Goal: Information Seeking & Learning: Learn about a topic

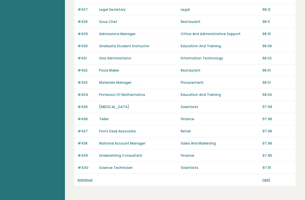
scroll to position [388, 0]
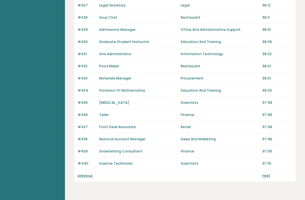
click at [87, 178] on link "previous" at bounding box center [85, 175] width 15 height 5
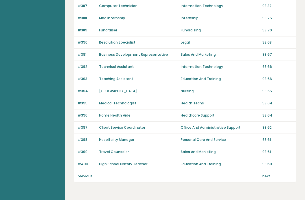
scroll to position [388, 0]
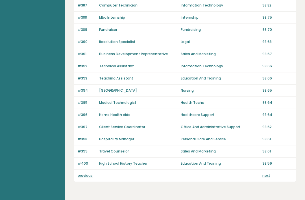
click at [85, 177] on link "previous" at bounding box center [85, 175] width 15 height 5
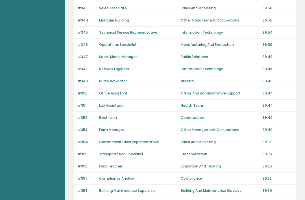
scroll to position [388, 0]
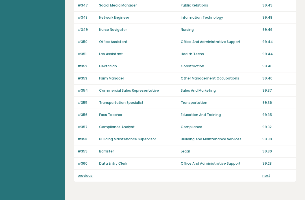
click at [89, 176] on link "previous" at bounding box center [85, 175] width 15 height 5
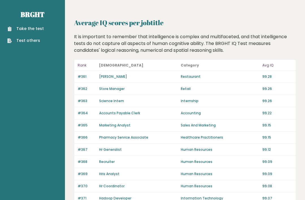
click at [33, 12] on link "Brght" at bounding box center [33, 14] width 24 height 9
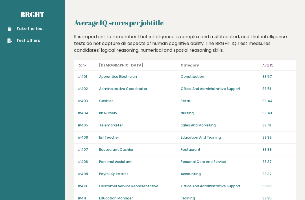
scroll to position [406, 0]
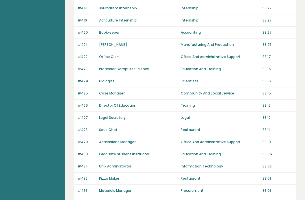
scroll to position [388, 0]
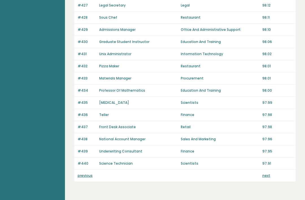
click at [270, 175] on link "next" at bounding box center [267, 175] width 8 height 5
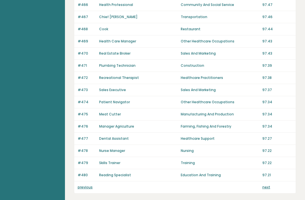
scroll to position [388, 0]
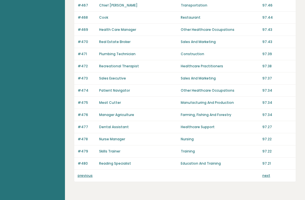
click at [269, 177] on link "next" at bounding box center [267, 175] width 8 height 5
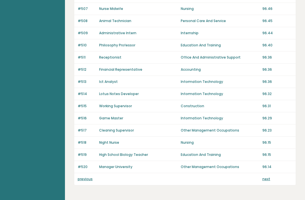
scroll to position [388, 0]
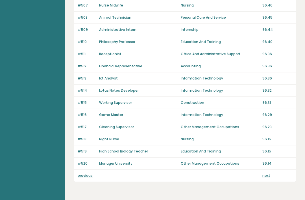
click at [270, 178] on link "next" at bounding box center [267, 175] width 8 height 5
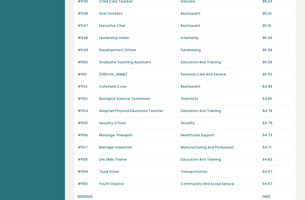
scroll to position [388, 0]
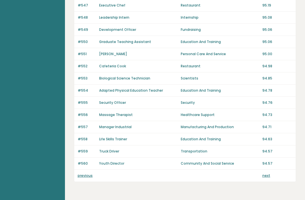
click at [269, 178] on link "next" at bounding box center [267, 175] width 8 height 5
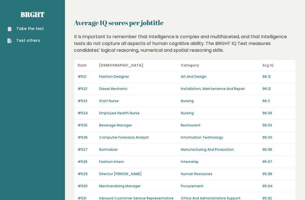
scroll to position [406, 0]
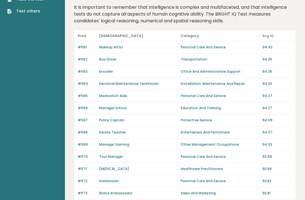
scroll to position [30, 0]
click at [115, 116] on div "#567 Police Captain Protective Service 94.09" at bounding box center [185, 120] width 222 height 12
click at [84, 119] on p "#567" at bounding box center [87, 119] width 18 height 5
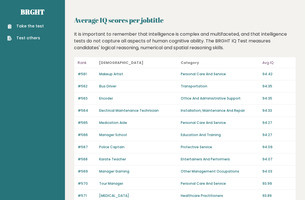
scroll to position [0, 0]
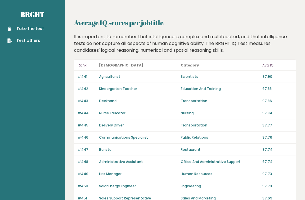
scroll to position [406, 0]
